Goal: Obtain resource: Obtain resource

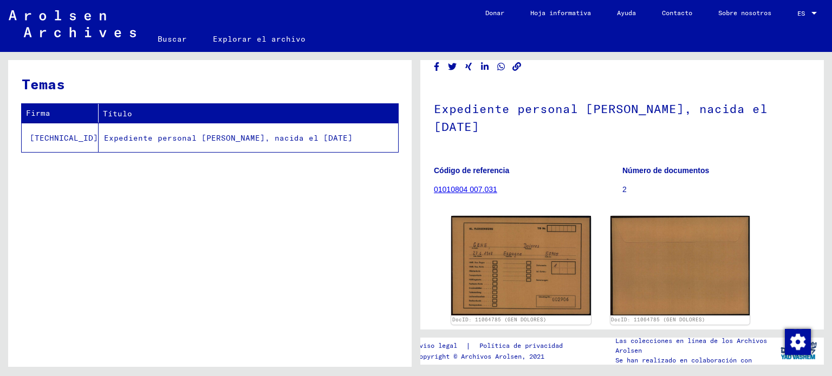
scroll to position [108, 0]
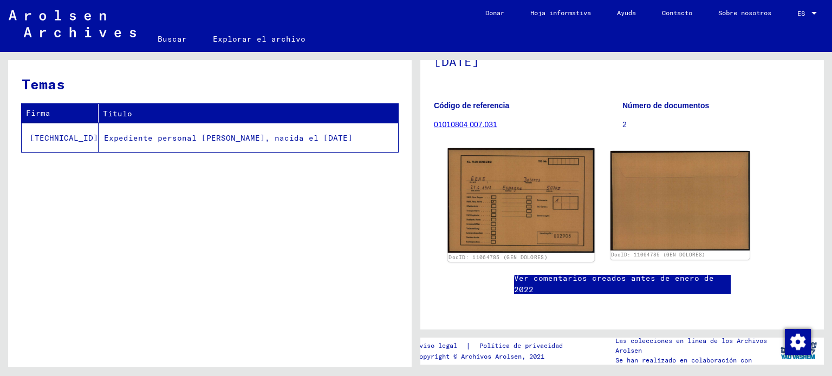
click at [515, 199] on img at bounding box center [521, 200] width 146 height 104
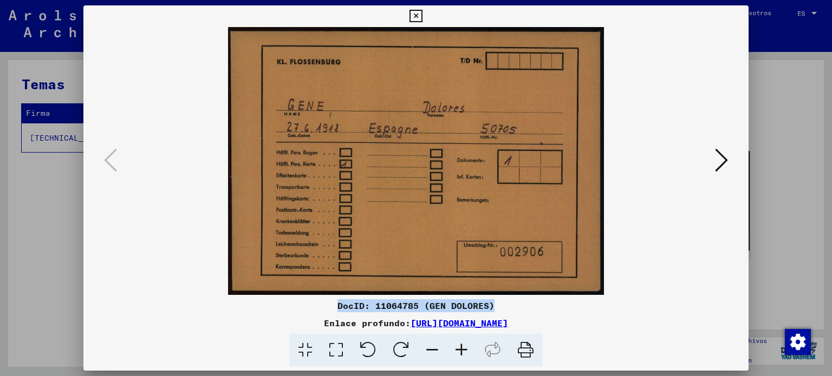
drag, startPoint x: 492, startPoint y: 303, endPoint x: 333, endPoint y: 303, distance: 158.1
click at [333, 303] on div "DocID: 11064785 (GEN DOLORES)" at bounding box center [415, 305] width 665 height 13
copy font "DocID: 11064785 (GEN DOLORES)"
click at [632, 324] on div "Enlace profundo: [URL][DOMAIN_NAME]" at bounding box center [415, 323] width 665 height 13
drag, startPoint x: 629, startPoint y: 320, endPoint x: 302, endPoint y: 329, distance: 327.1
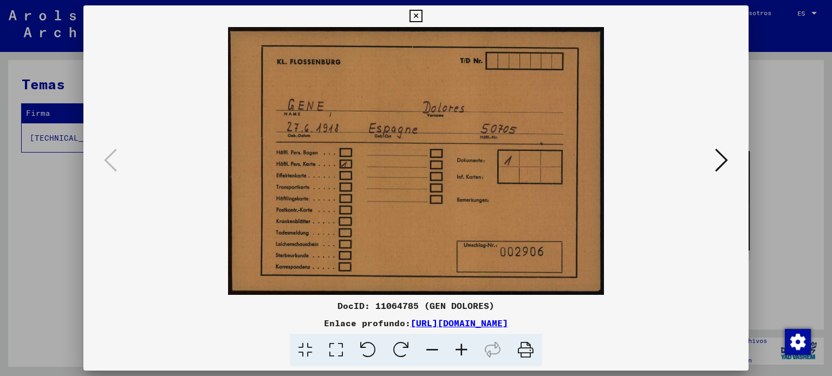
click at [302, 329] on div "Enlace profundo: [URL][DOMAIN_NAME]" at bounding box center [415, 323] width 665 height 13
click at [653, 317] on div "Enlace profundo: [URL][DOMAIN_NAME]" at bounding box center [415, 323] width 665 height 13
drag, startPoint x: 634, startPoint y: 320, endPoint x: 294, endPoint y: 320, distance: 340.5
click at [294, 320] on div "Enlace profundo: [URL][DOMAIN_NAME]" at bounding box center [415, 323] width 665 height 13
copy div "[URL][DOMAIN_NAME]"
